Goal: Contribute content

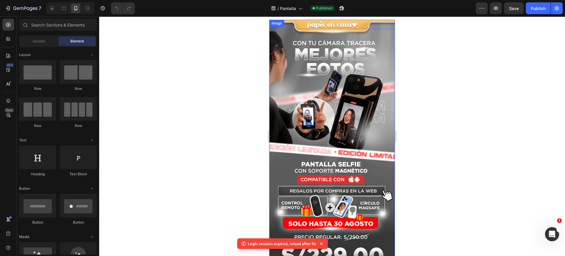
scroll to position [37, 0]
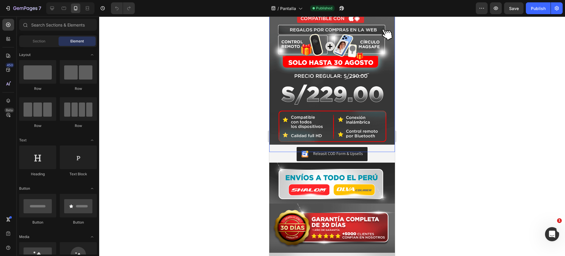
scroll to position [124, 0]
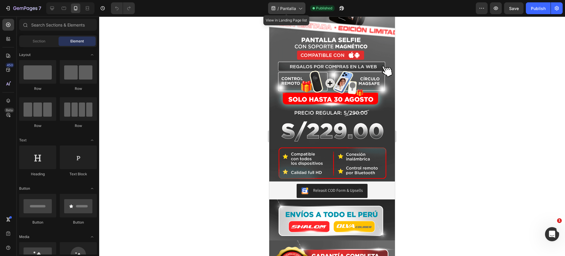
click at [295, 2] on div "/ Pantalla" at bounding box center [286, 8] width 37 height 12
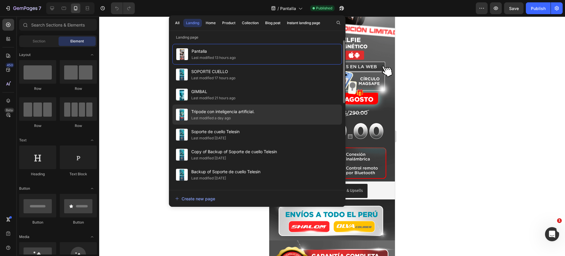
click at [255, 112] on span "Tripode con inteligencia artificial." at bounding box center [222, 111] width 63 height 7
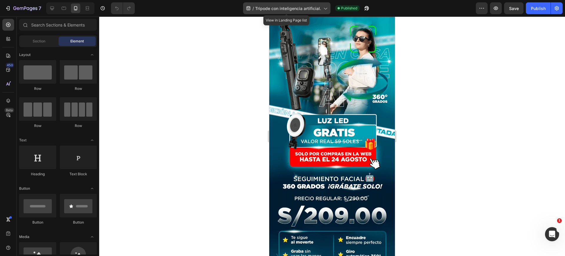
click at [300, 11] on span "Tripode con inteligencia artificial." at bounding box center [288, 8] width 66 height 6
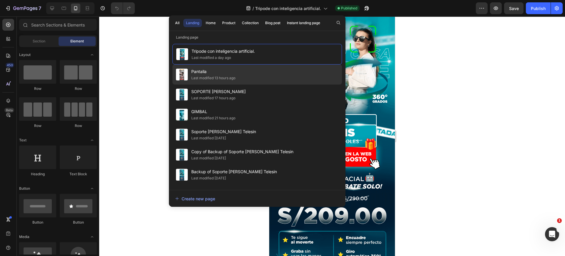
click at [236, 84] on div "Pantalla Last modified 13 hours ago" at bounding box center [257, 94] width 170 height 20
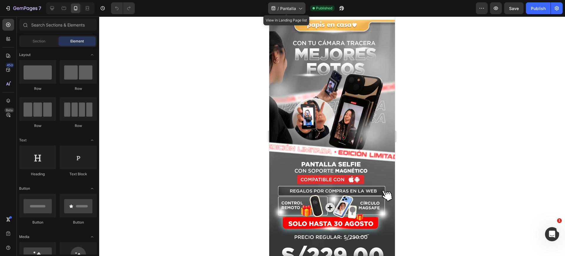
click at [287, 5] on span "Pantalla" at bounding box center [288, 8] width 16 height 6
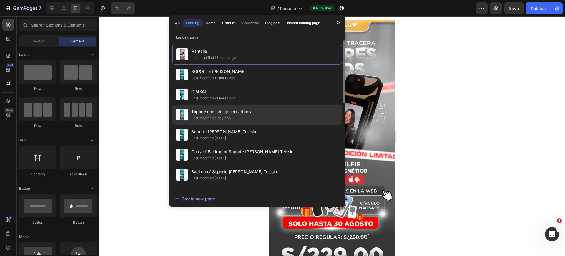
click at [256, 125] on div "Tripode con inteligencia artificial. Last modified a day ago" at bounding box center [257, 135] width 170 height 20
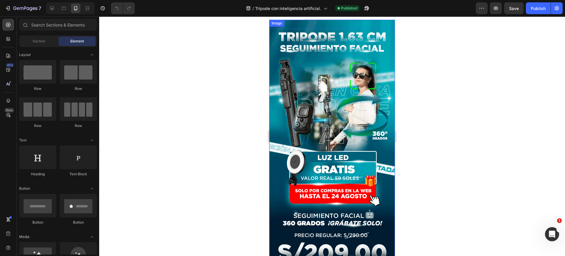
click at [333, 140] on img at bounding box center [332, 165] width 126 height 290
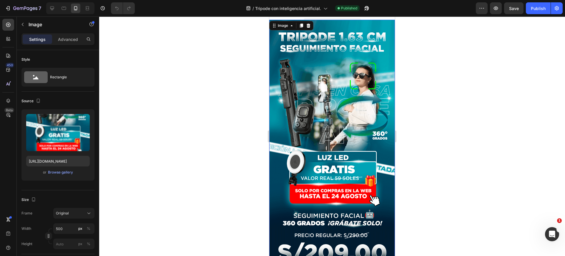
click at [338, 97] on img at bounding box center [332, 165] width 126 height 290
click at [63, 172] on div "Browse gallery" at bounding box center [60, 172] width 25 height 5
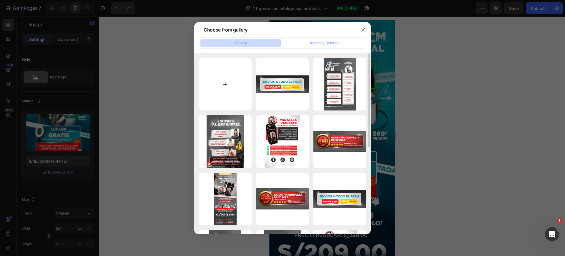
click at [233, 67] on input "file" at bounding box center [225, 84] width 53 height 53
type input "C:\fakepath\001 (13) (1).png"
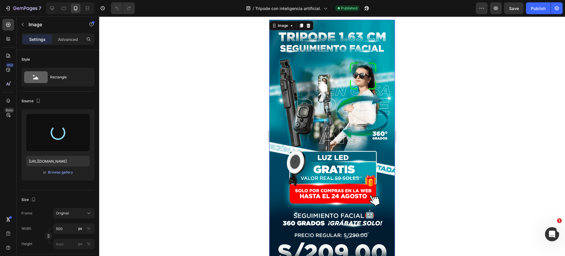
type input "[URL][DOMAIN_NAME]"
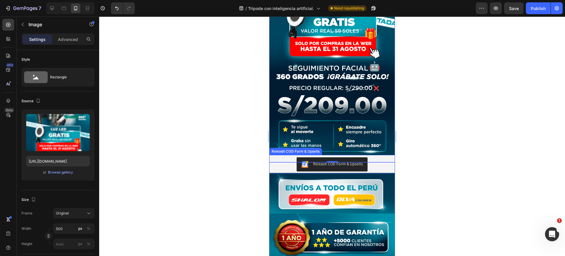
scroll to position [331, 0]
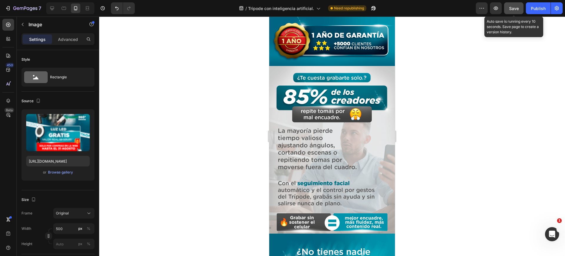
click at [510, 8] on span "Save" at bounding box center [514, 8] width 10 height 5
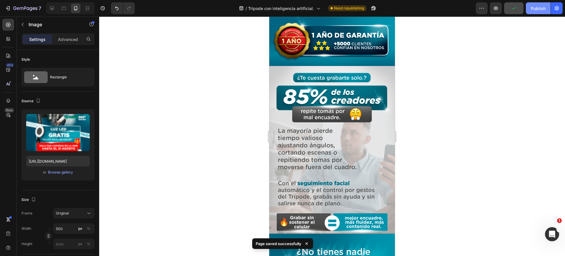
click at [531, 11] on button "Publish" at bounding box center [538, 8] width 25 height 12
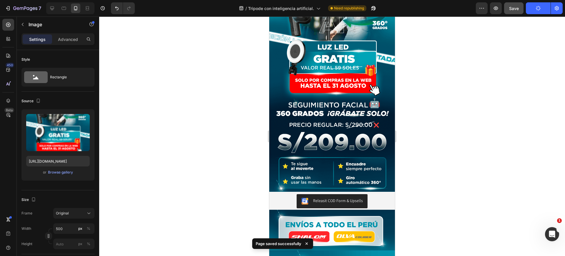
scroll to position [0, 0]
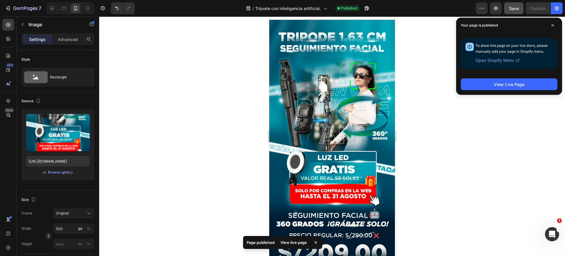
drag, startPoint x: 555, startPoint y: 21, endPoint x: 525, endPoint y: 14, distance: 30.2
click at [554, 21] on span at bounding box center [552, 25] width 9 height 9
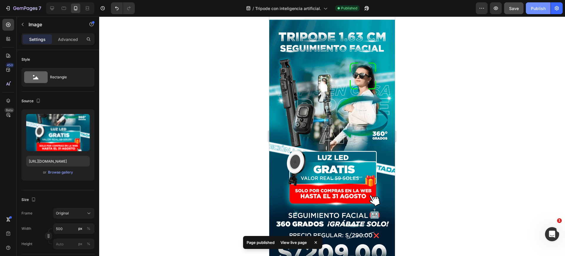
click at [531, 8] on div "Publish" at bounding box center [538, 8] width 15 height 6
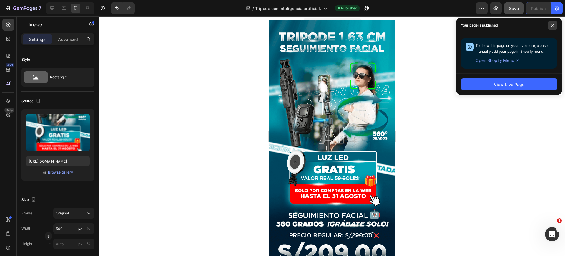
click at [553, 26] on icon at bounding box center [552, 25] width 3 height 3
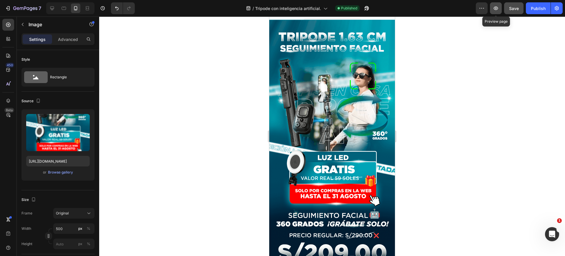
click at [498, 10] on icon "button" at bounding box center [496, 8] width 6 height 6
drag, startPoint x: 555, startPoint y: 6, endPoint x: 552, endPoint y: 8, distance: 3.0
click at [554, 6] on icon "button" at bounding box center [557, 8] width 6 height 6
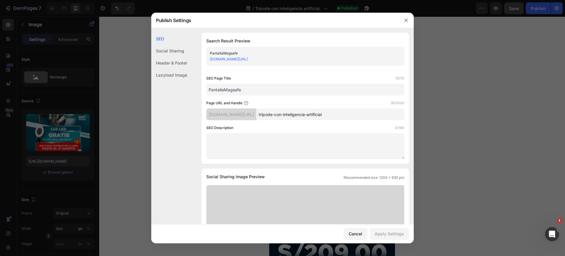
click at [248, 59] on link "[DOMAIN_NAME][URL]" at bounding box center [229, 59] width 38 height 4
